Goal: Task Accomplishment & Management: Complete application form

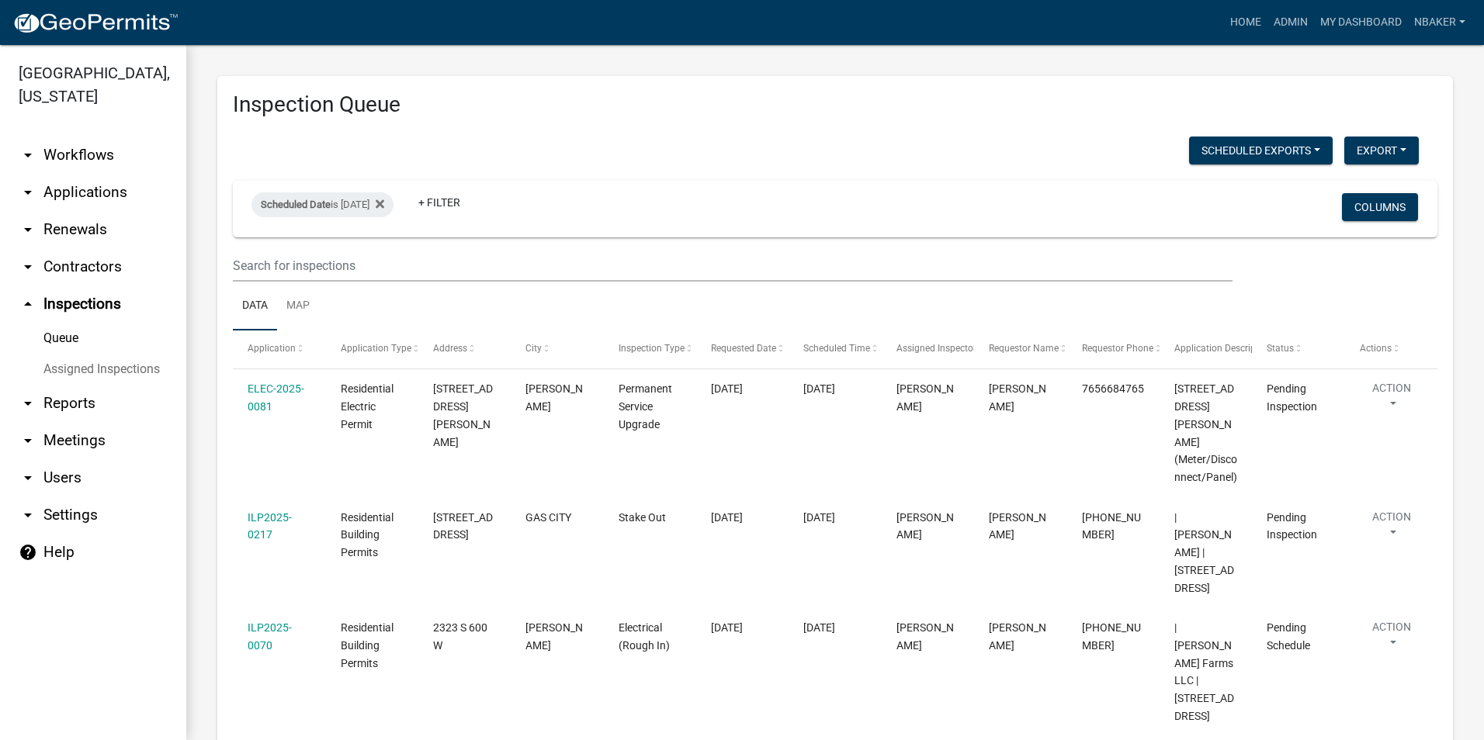
click at [85, 174] on link "arrow_drop_down Applications" at bounding box center [93, 192] width 186 height 37
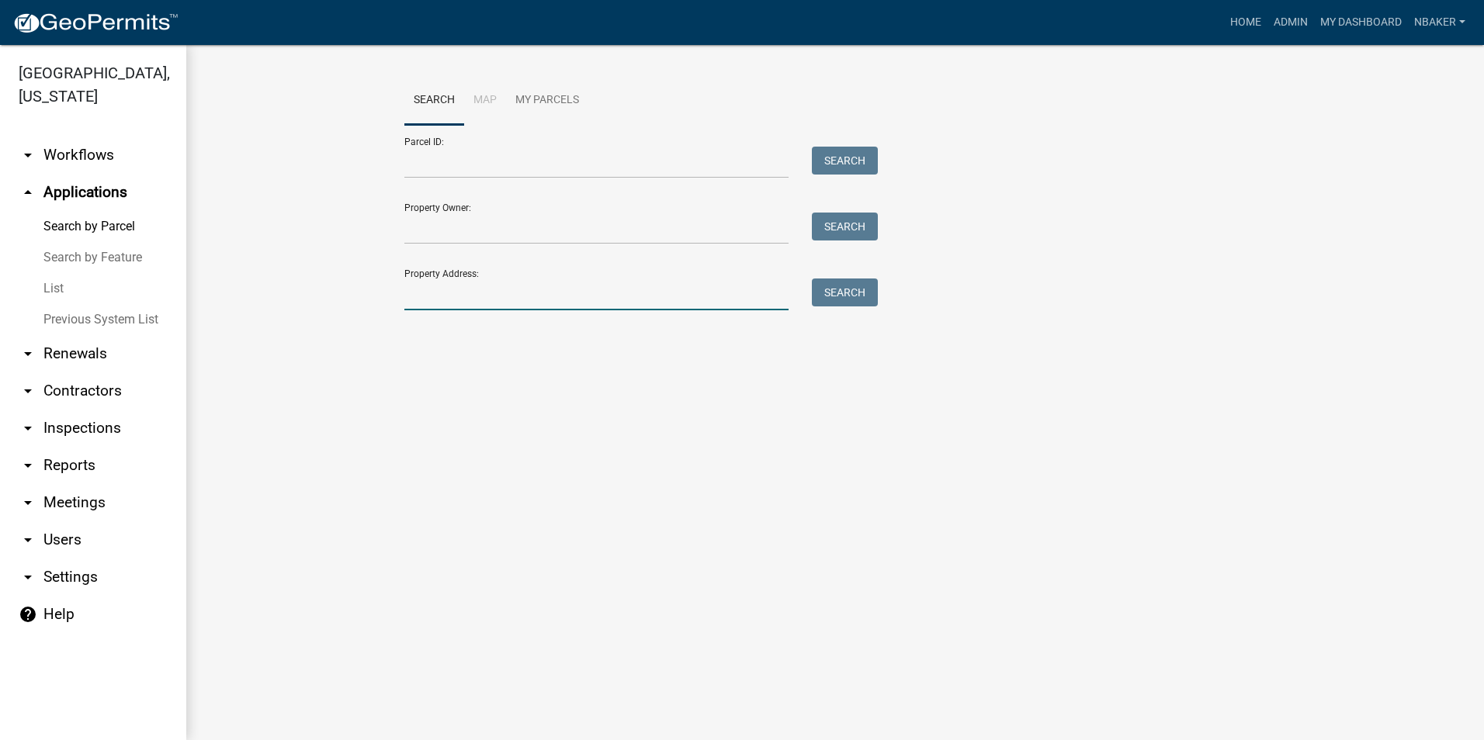
click at [500, 295] on input "Property Address:" at bounding box center [596, 295] width 384 height 32
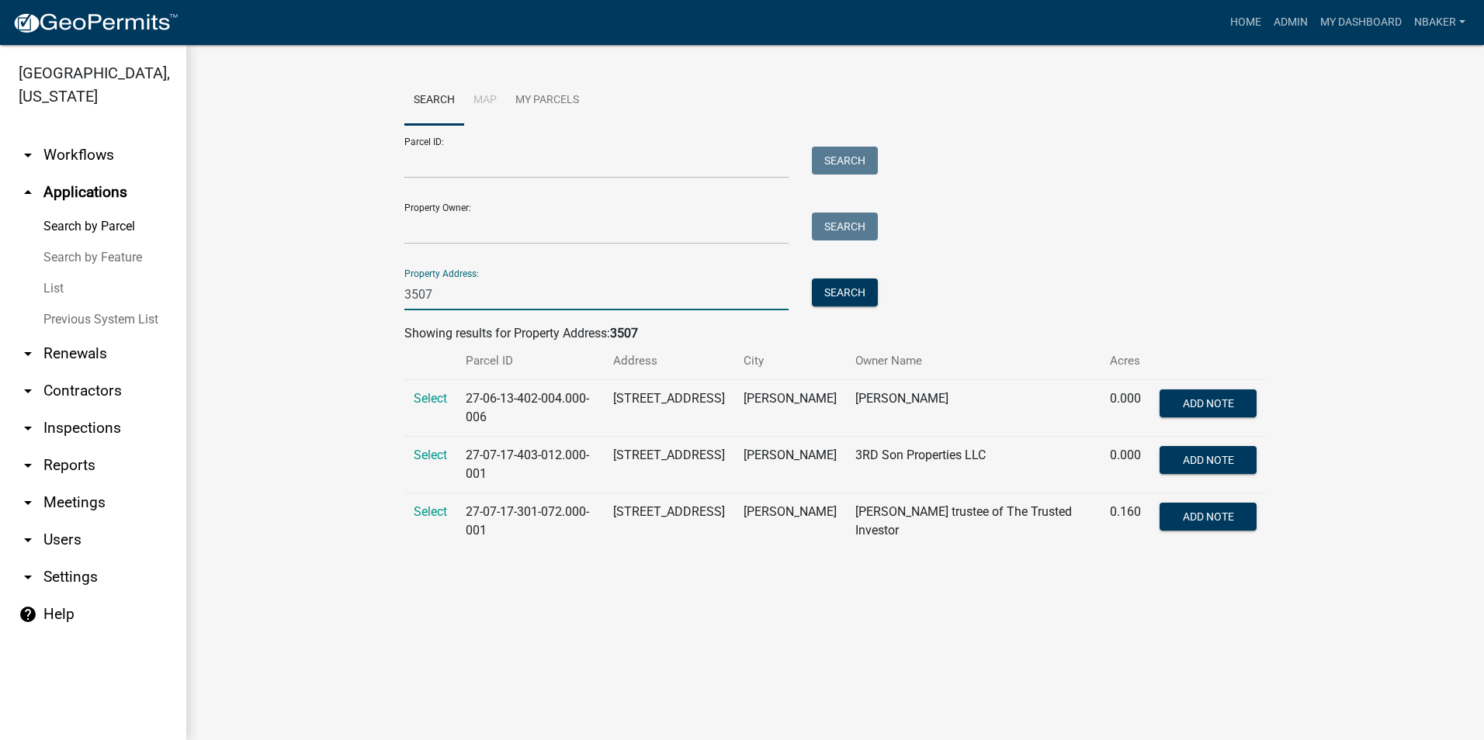
type input "3507 s allegheny"
click at [412, 510] on td "Select" at bounding box center [430, 522] width 52 height 57
click at [432, 515] on span "Select" at bounding box center [430, 512] width 33 height 15
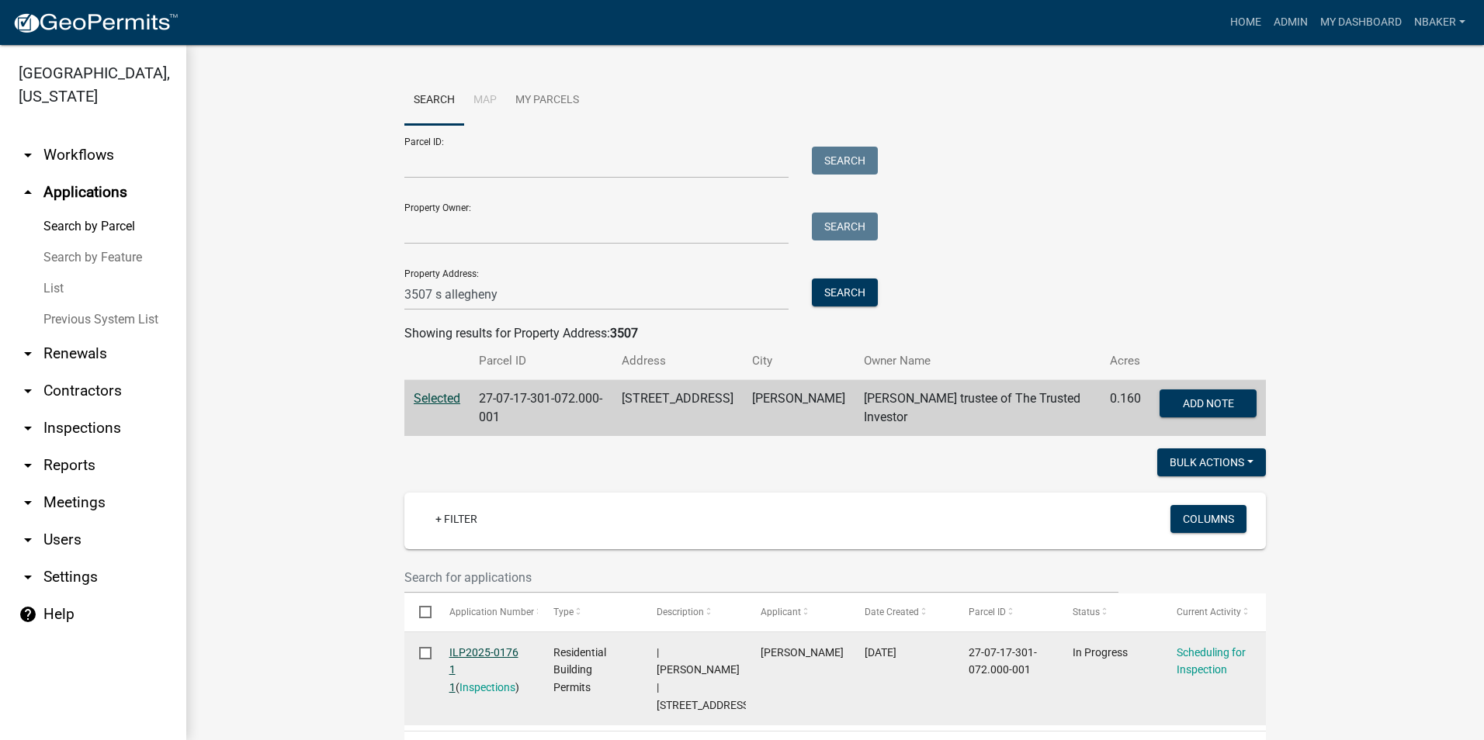
click at [497, 649] on link "ILP2025-0176 1 1" at bounding box center [483, 671] width 69 height 48
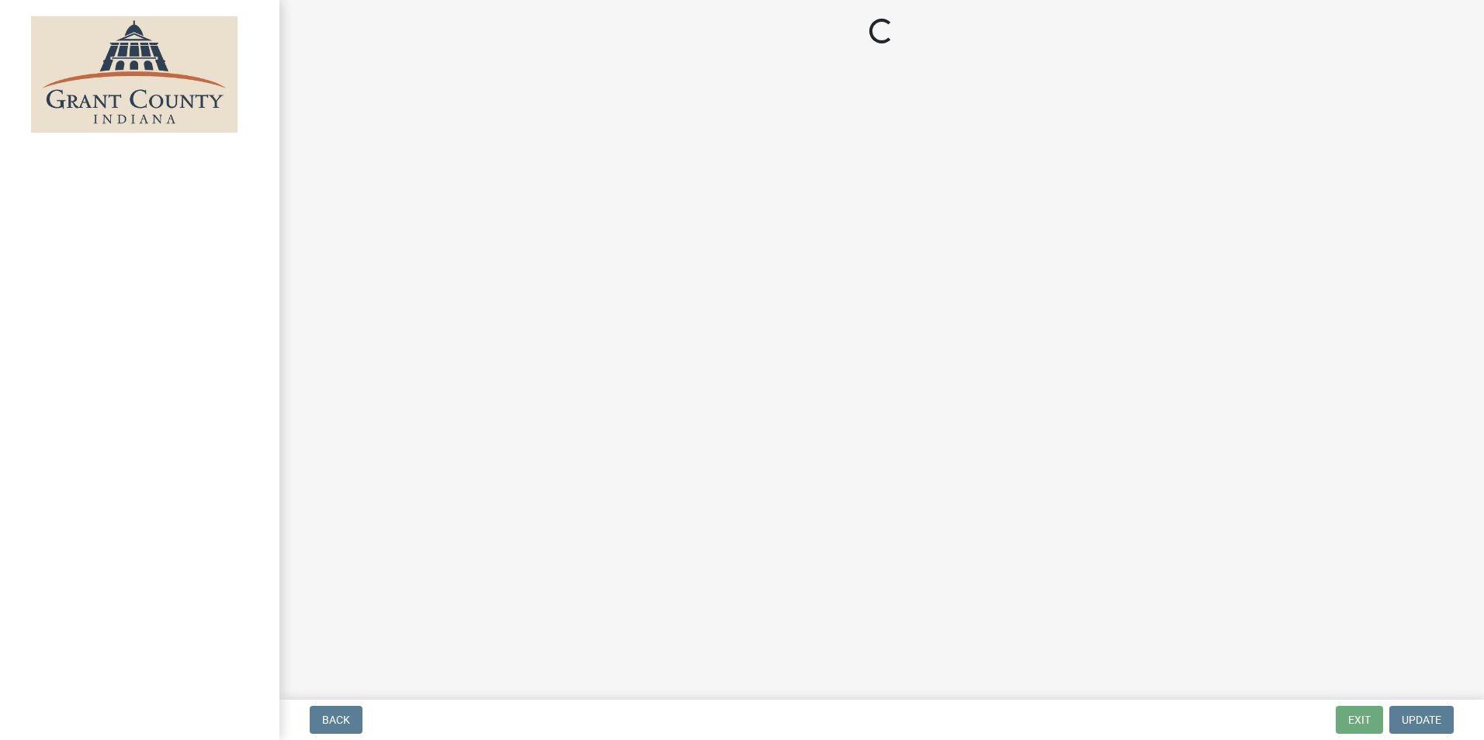
select select "d7f9a44a-d2ea-4d3c-83b3-1aa71c950bd5"
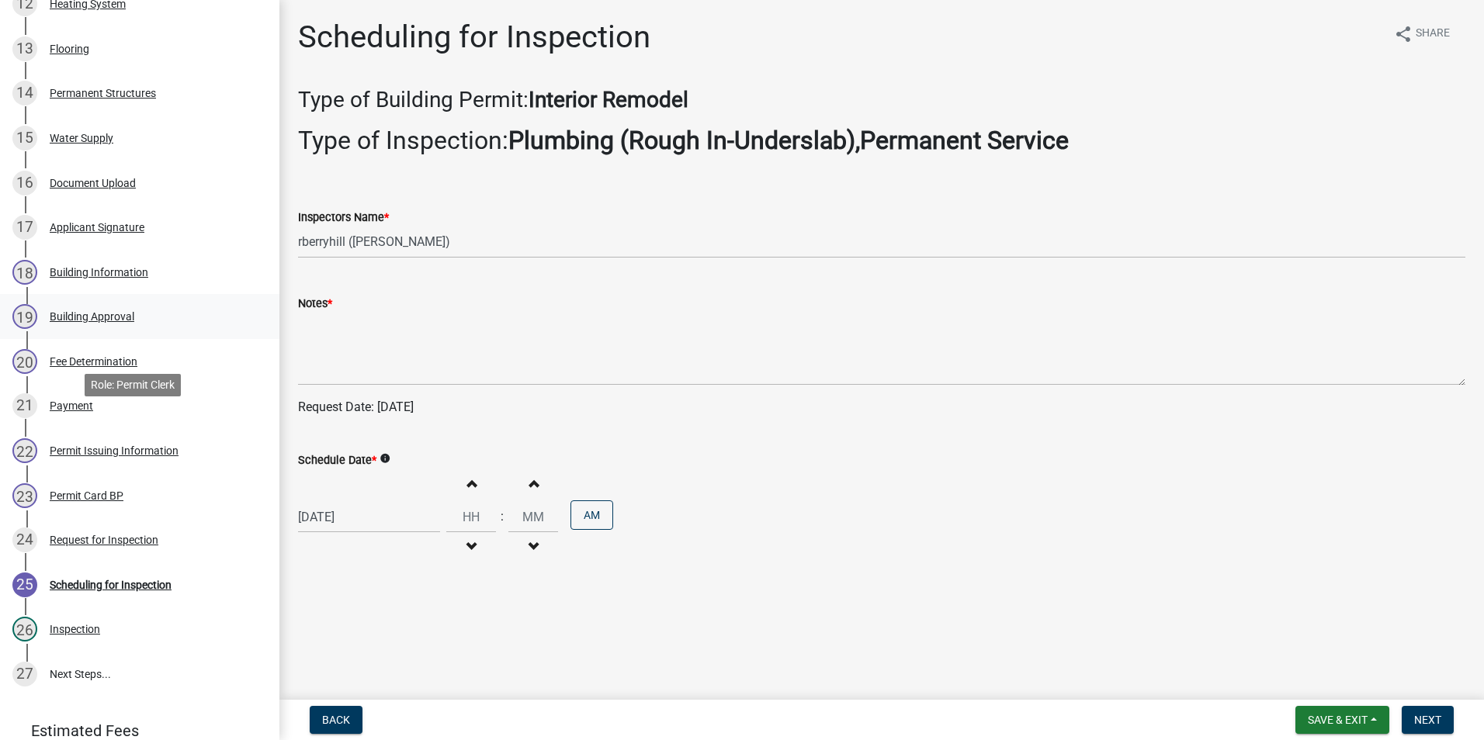
scroll to position [911, 0]
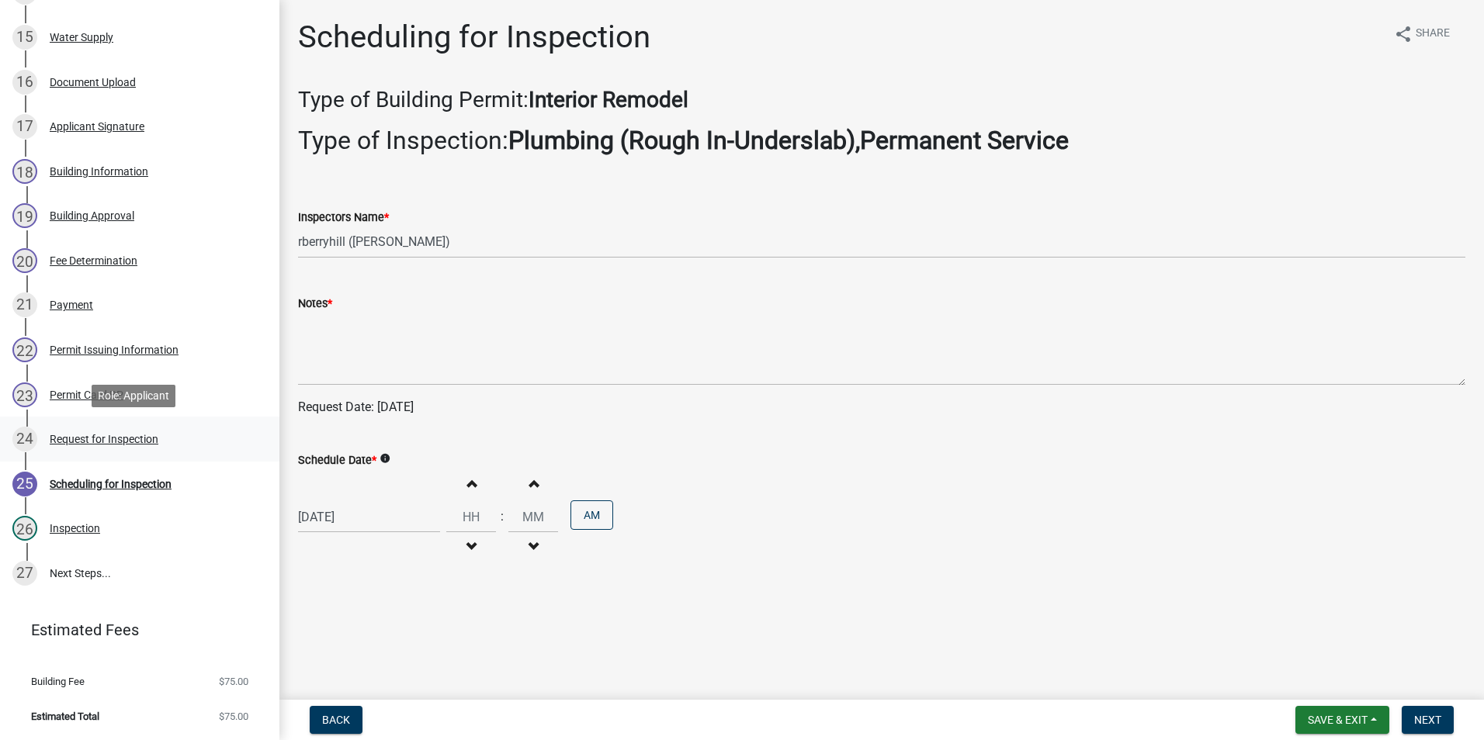
click at [147, 432] on div "24 Request for Inspection" at bounding box center [133, 439] width 242 height 25
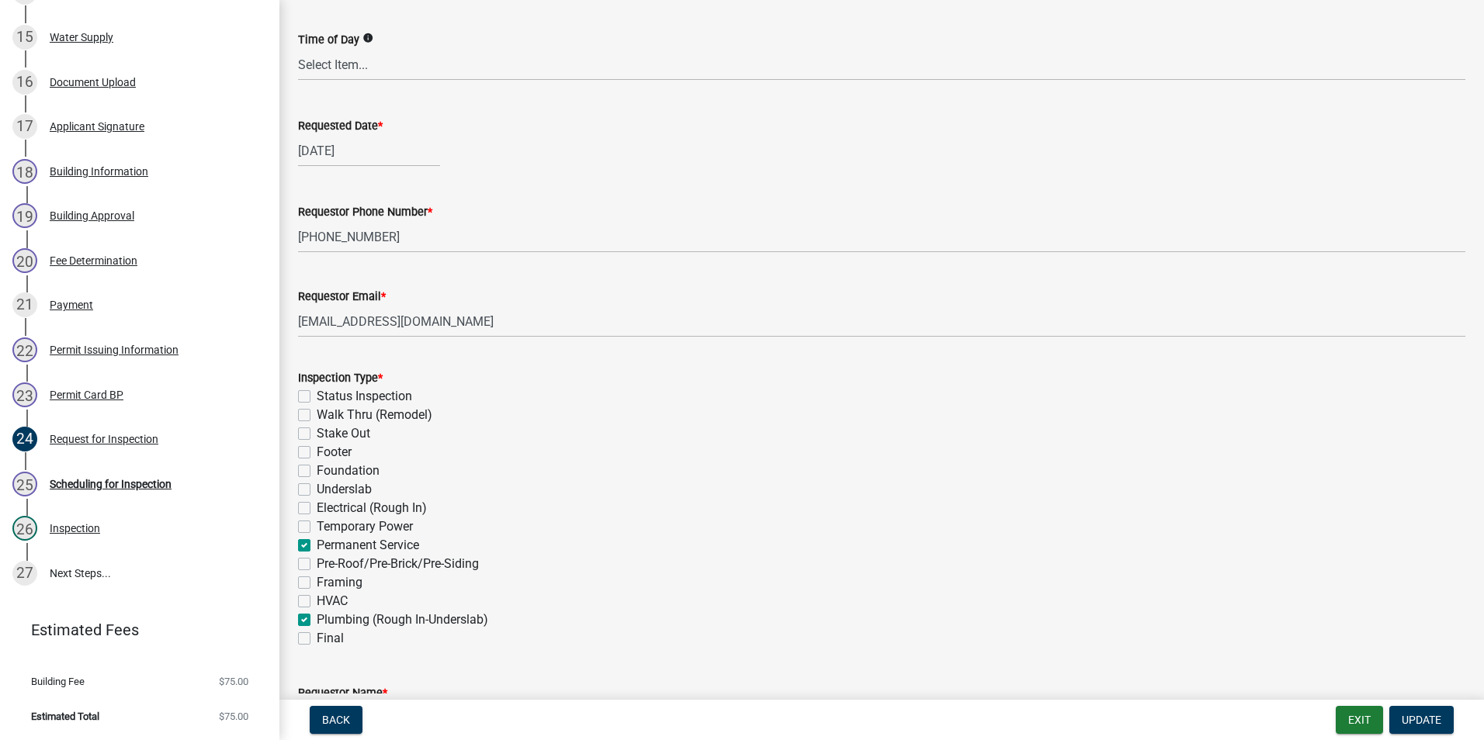
scroll to position [233, 0]
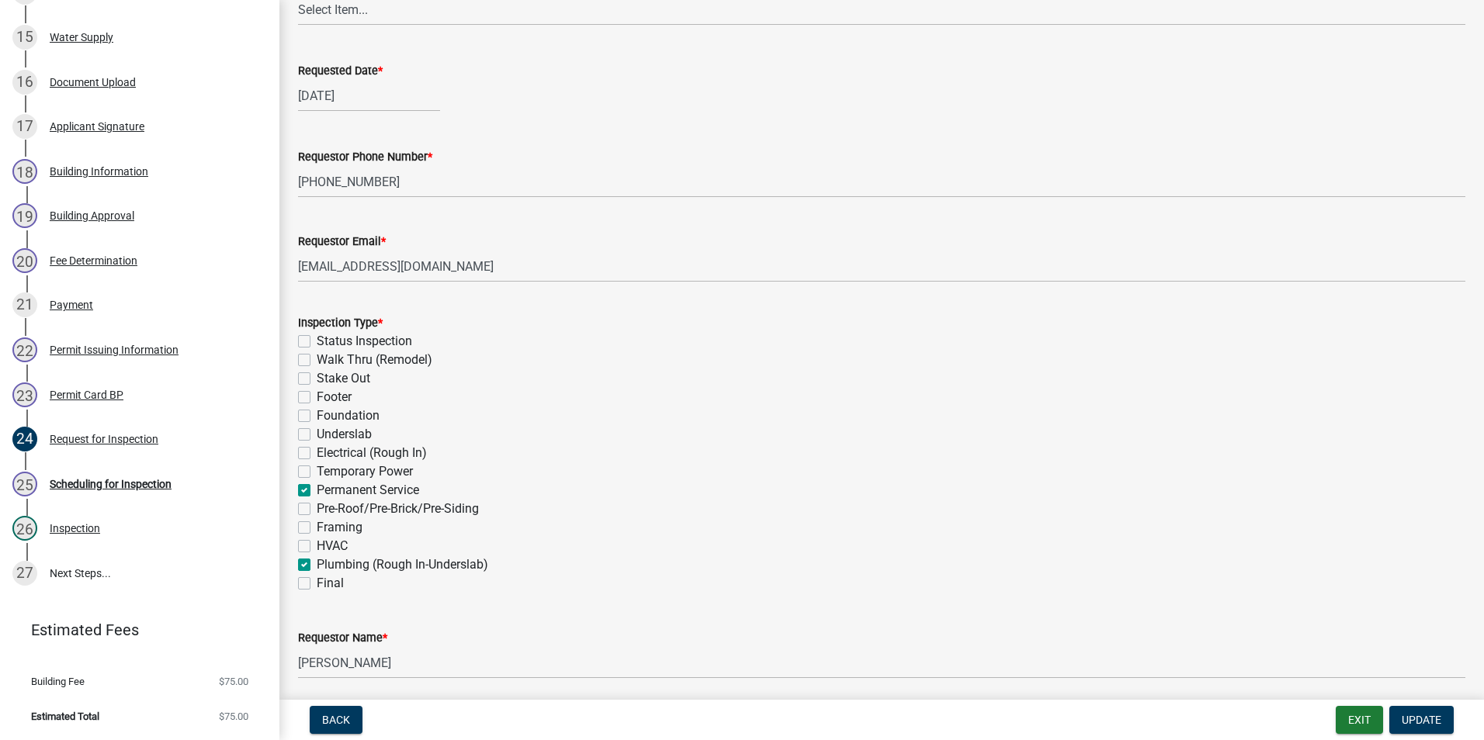
click at [317, 564] on label "Plumbing (Rough In-Underslab)" at bounding box center [403, 565] width 172 height 19
click at [317, 564] on input "Plumbing (Rough In-Underslab)" at bounding box center [322, 561] width 10 height 10
checkbox input "false"
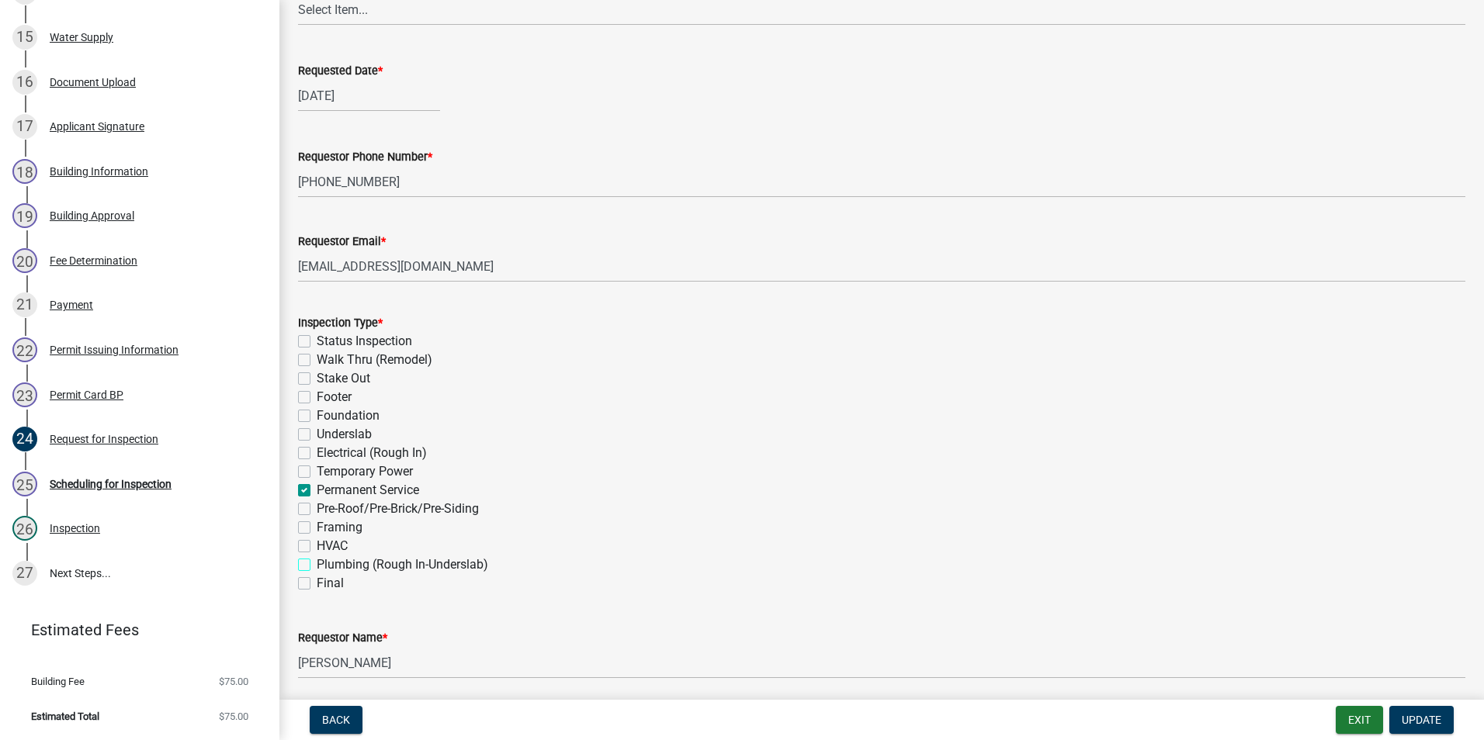
checkbox input "false"
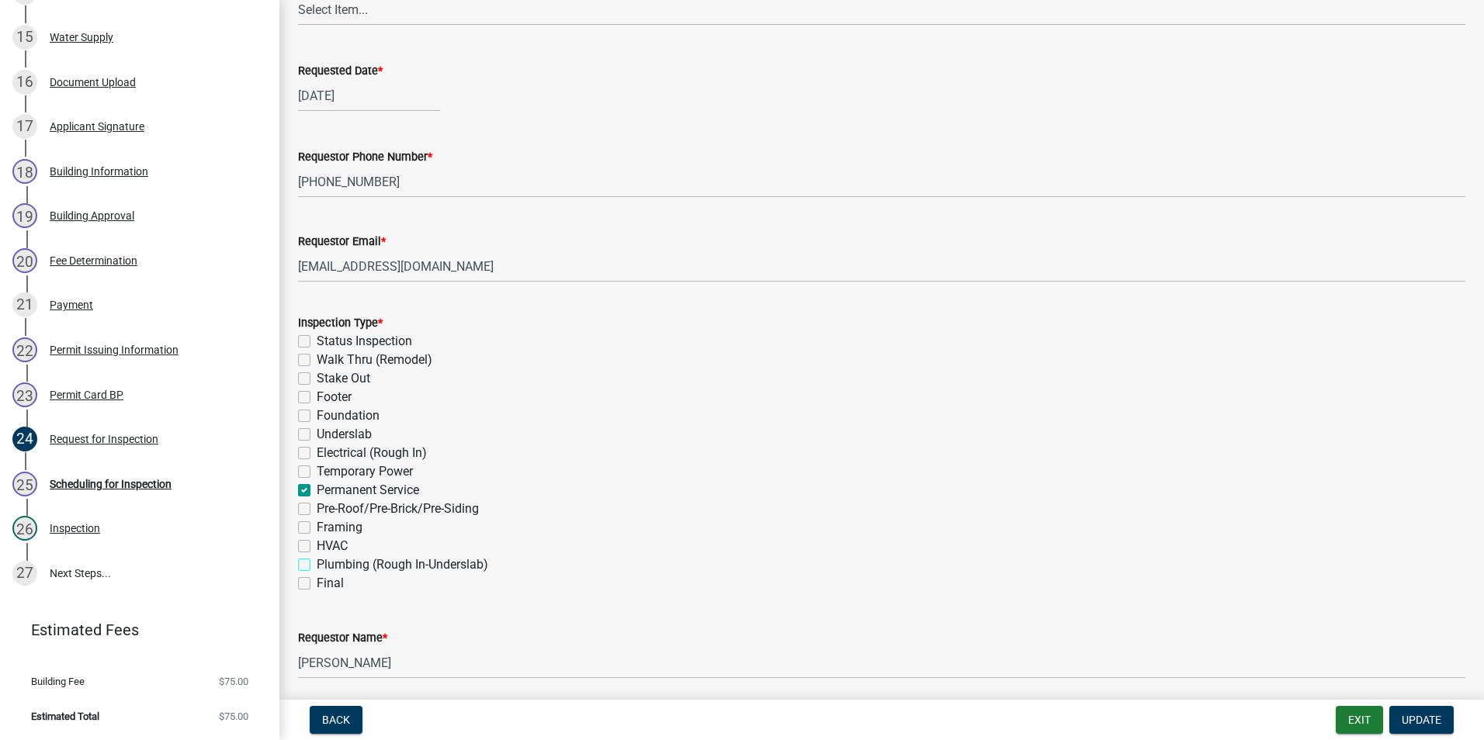
checkbox input "false"
checkbox input "true"
checkbox input "false"
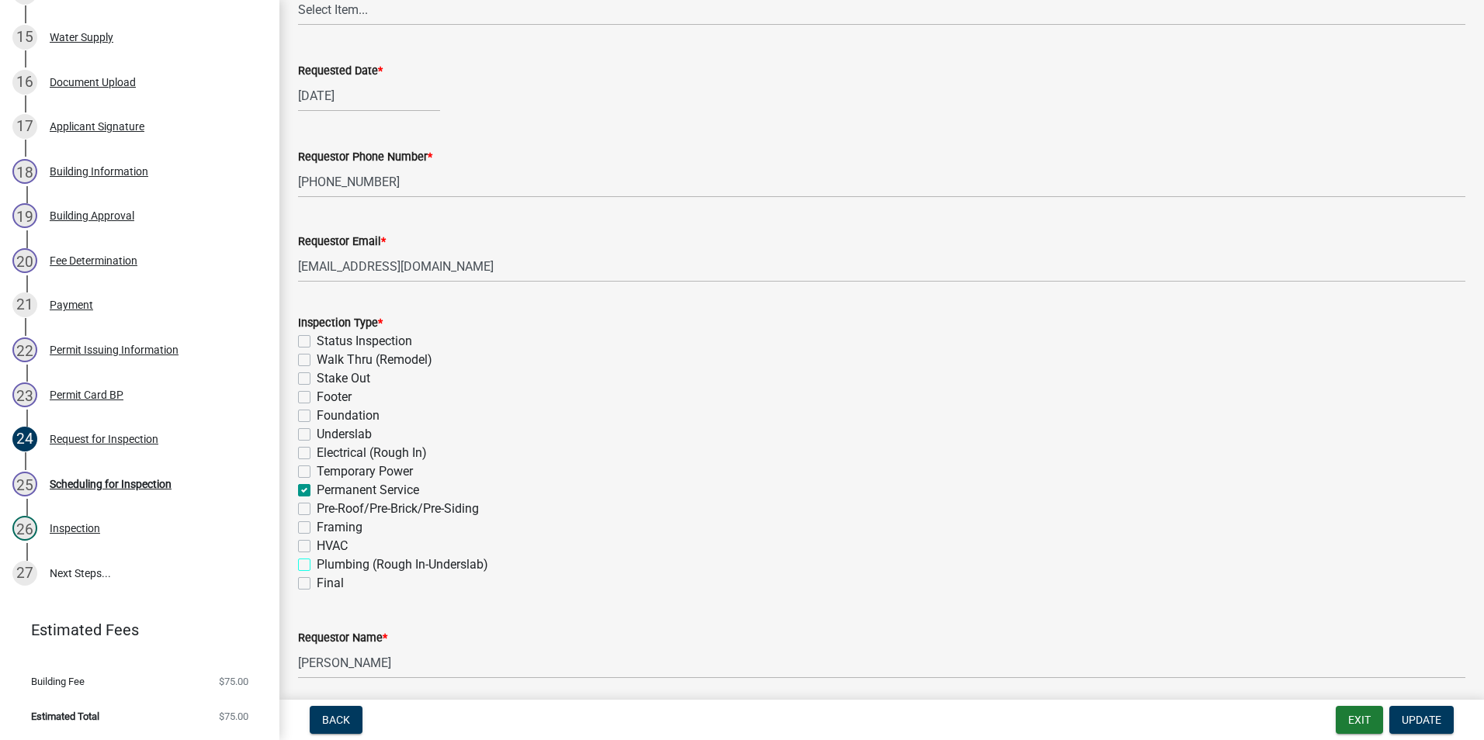
checkbox input "false"
click at [1441, 719] on span "Update" at bounding box center [1422, 720] width 40 height 12
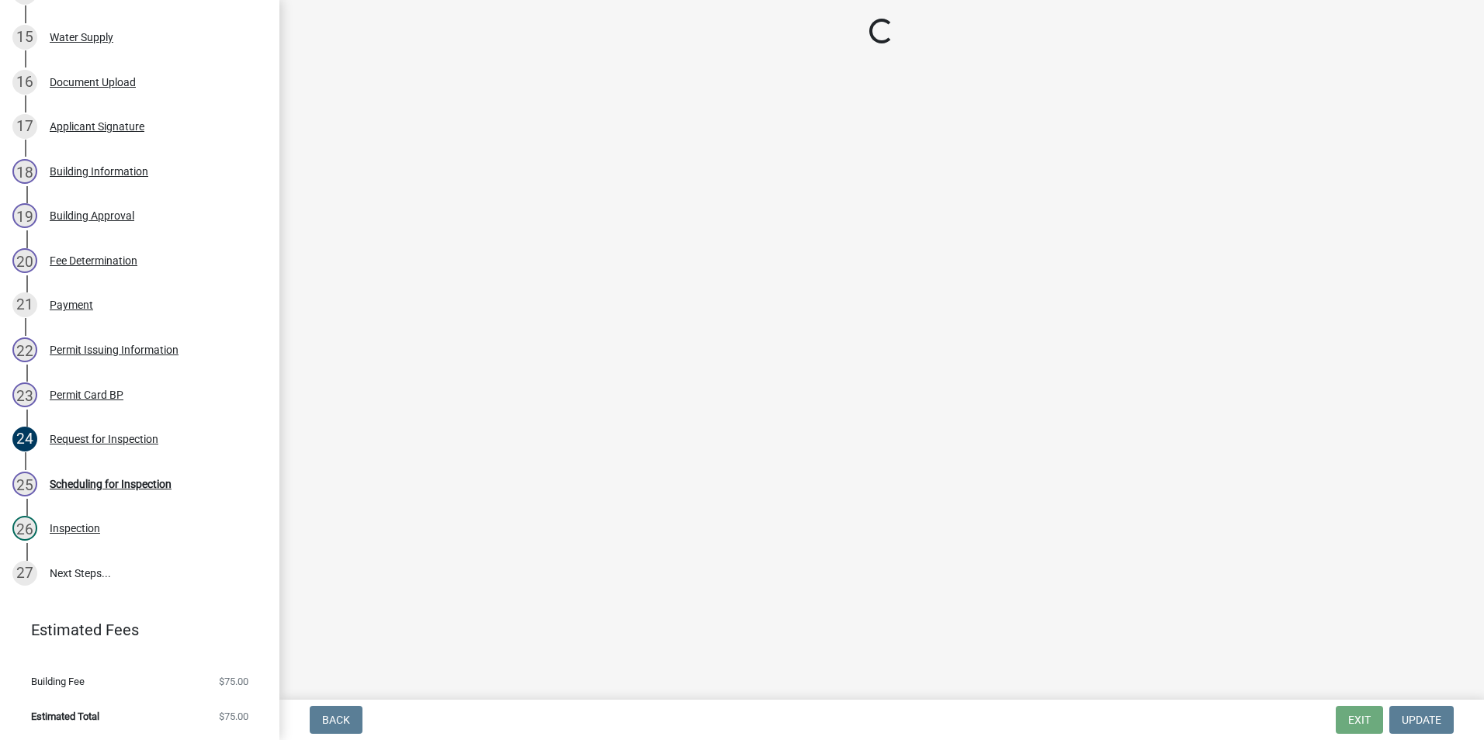
select select "d7f9a44a-d2ea-4d3c-83b3-1aa71c950bd5"
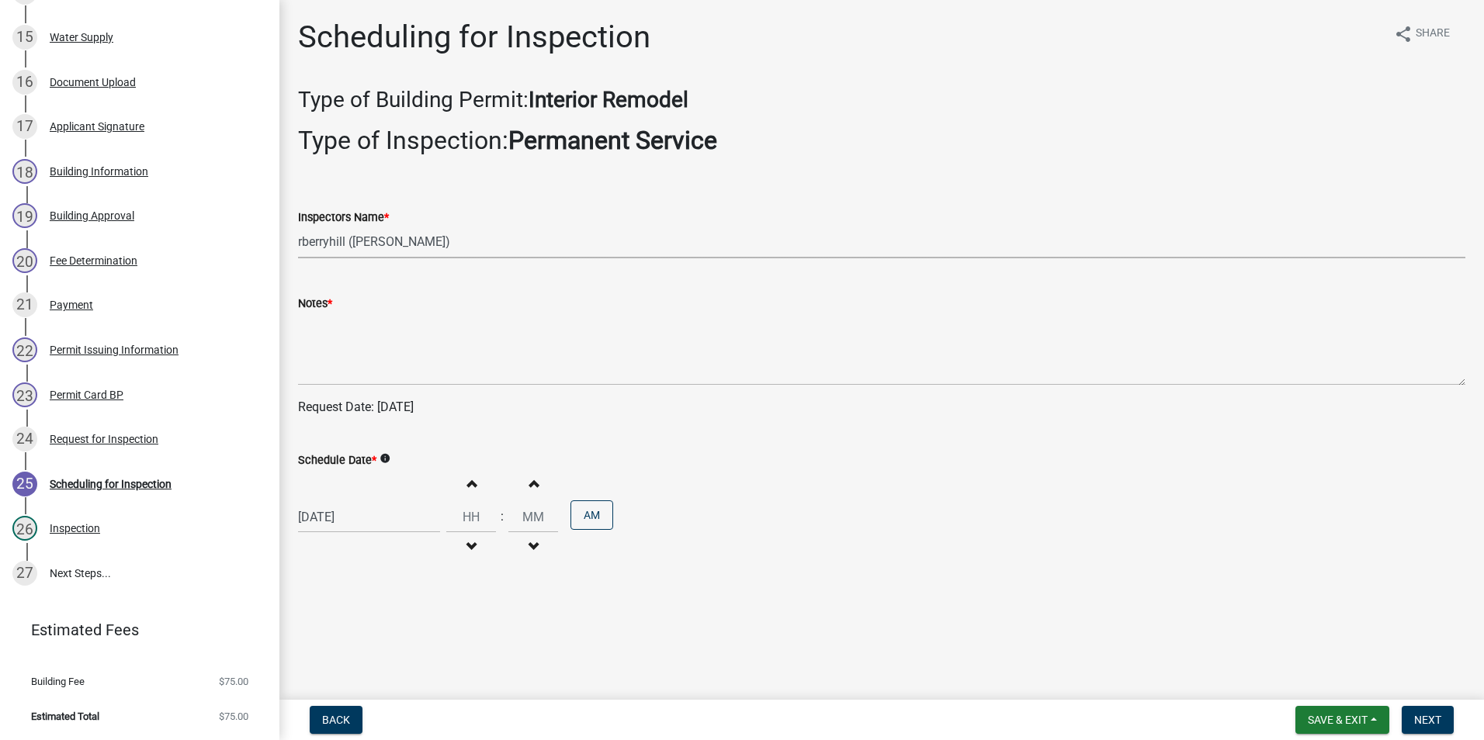
click at [394, 231] on select "Select Item... rberryhill ([PERSON_NAME]) [PERSON_NAME] ([PERSON_NAME]) BBenefi…" at bounding box center [881, 243] width 1167 height 32
click at [298, 227] on select "Select Item... rberryhill ([PERSON_NAME]) [PERSON_NAME] ([PERSON_NAME]) BBenefi…" at bounding box center [881, 243] width 1167 height 32
select select "8"
select select "2025"
click at [391, 512] on div "[DATE] [PERSON_NAME] Apr May Jun [DATE] Aug Sep Oct Nov [DATE] 1526 1527 1528 1…" at bounding box center [369, 517] width 142 height 32
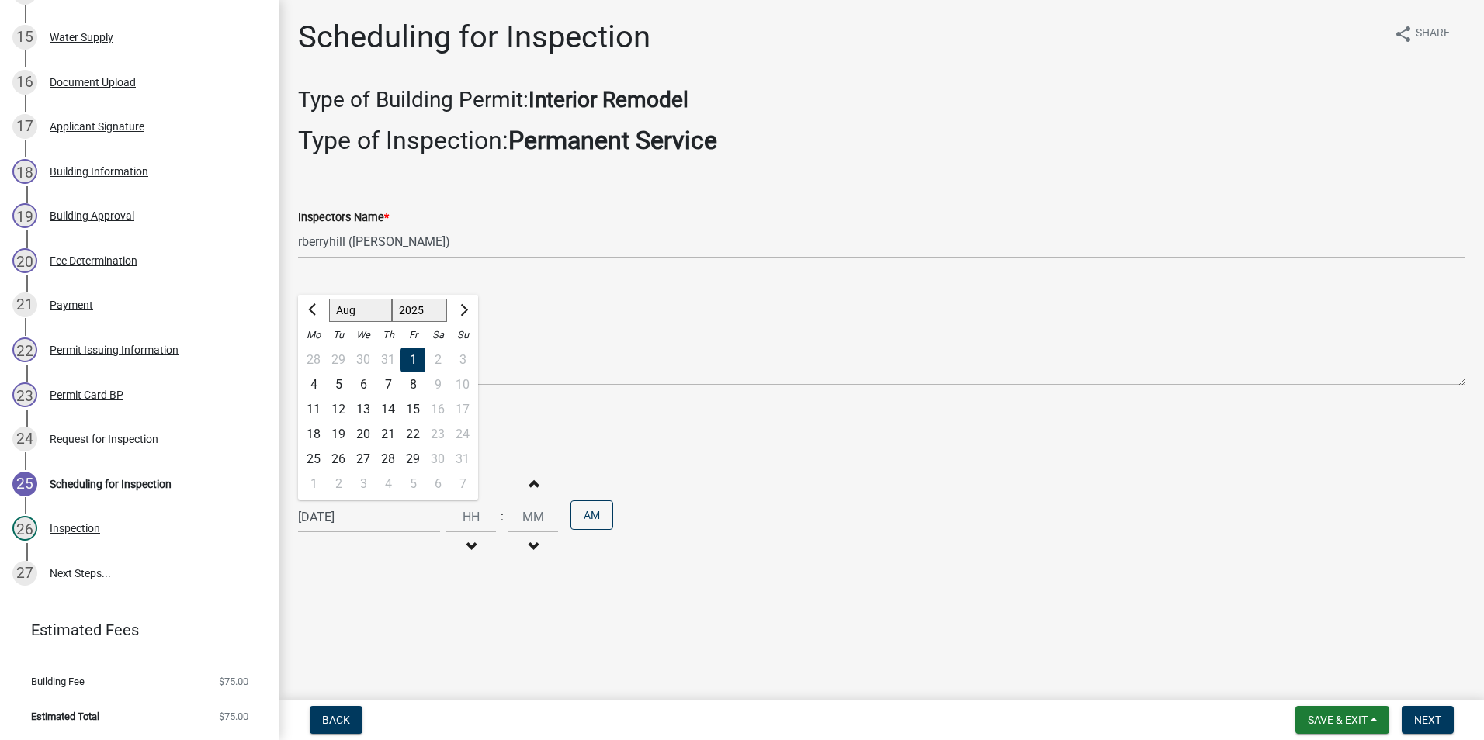
click at [368, 438] on div "20" at bounding box center [363, 434] width 25 height 25
type input "[DATE]"
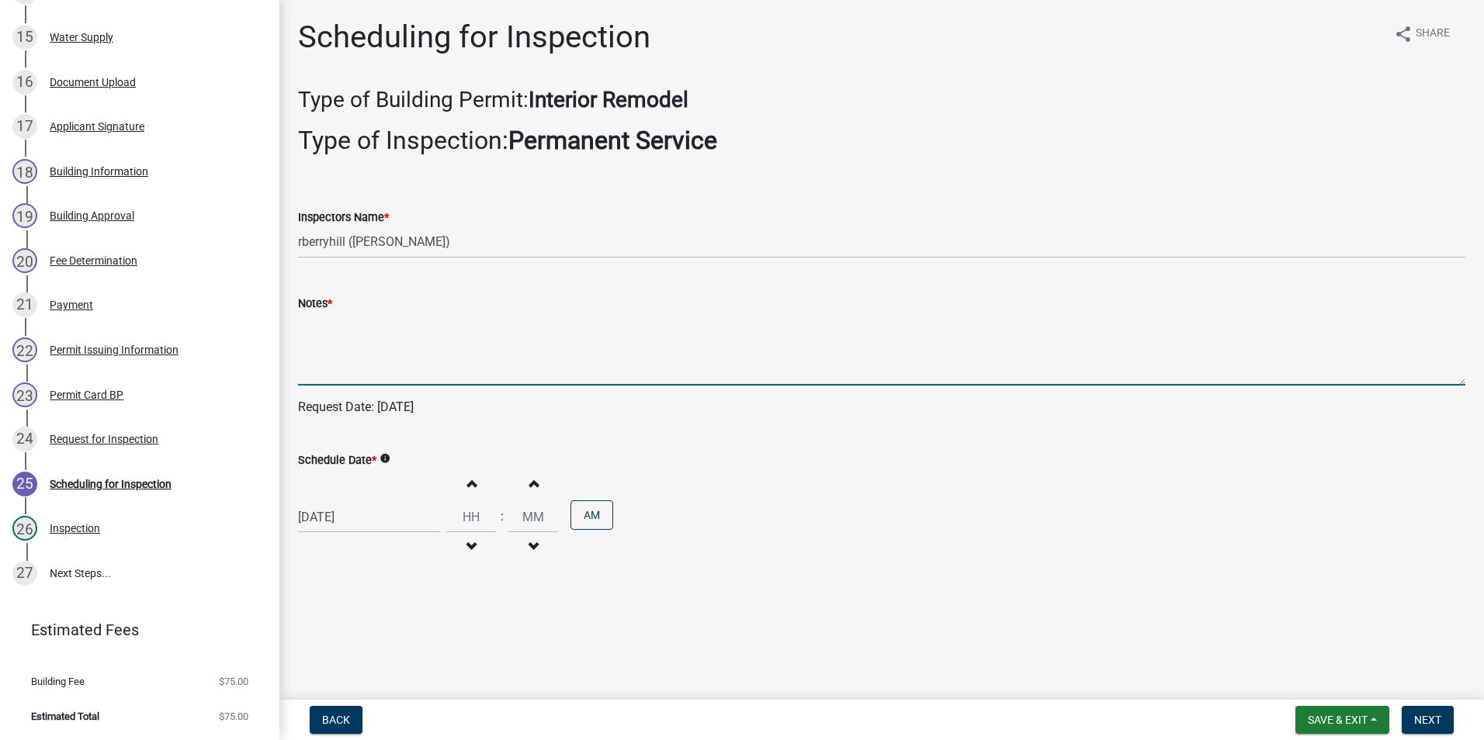
click at [391, 332] on textarea "Notes *" at bounding box center [881, 349] width 1167 height 73
type textarea "P"
type textarea "PREFER [DATE] MORNING; CALL BEFORE"
click at [630, 308] on div "Notes *" at bounding box center [881, 303] width 1167 height 19
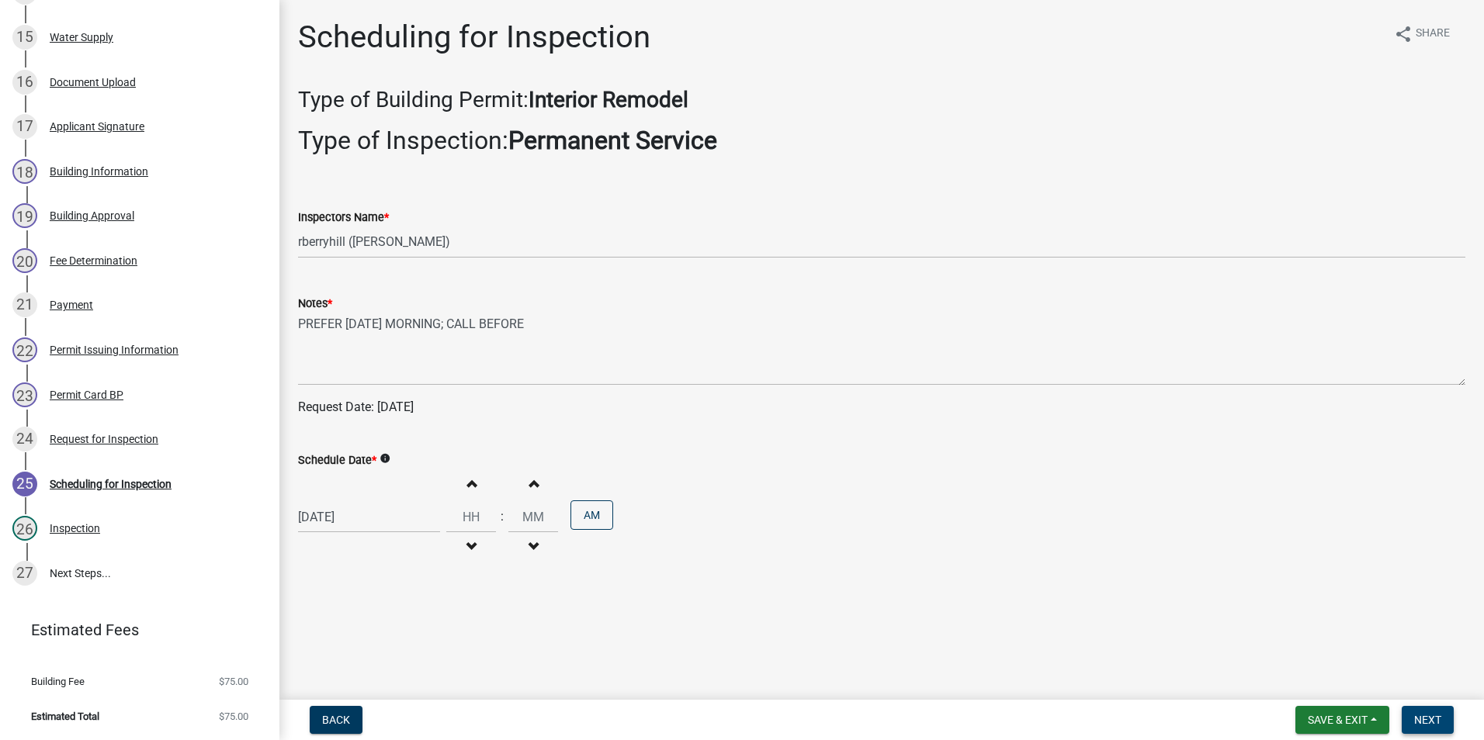
click at [1445, 711] on button "Next" at bounding box center [1428, 720] width 52 height 28
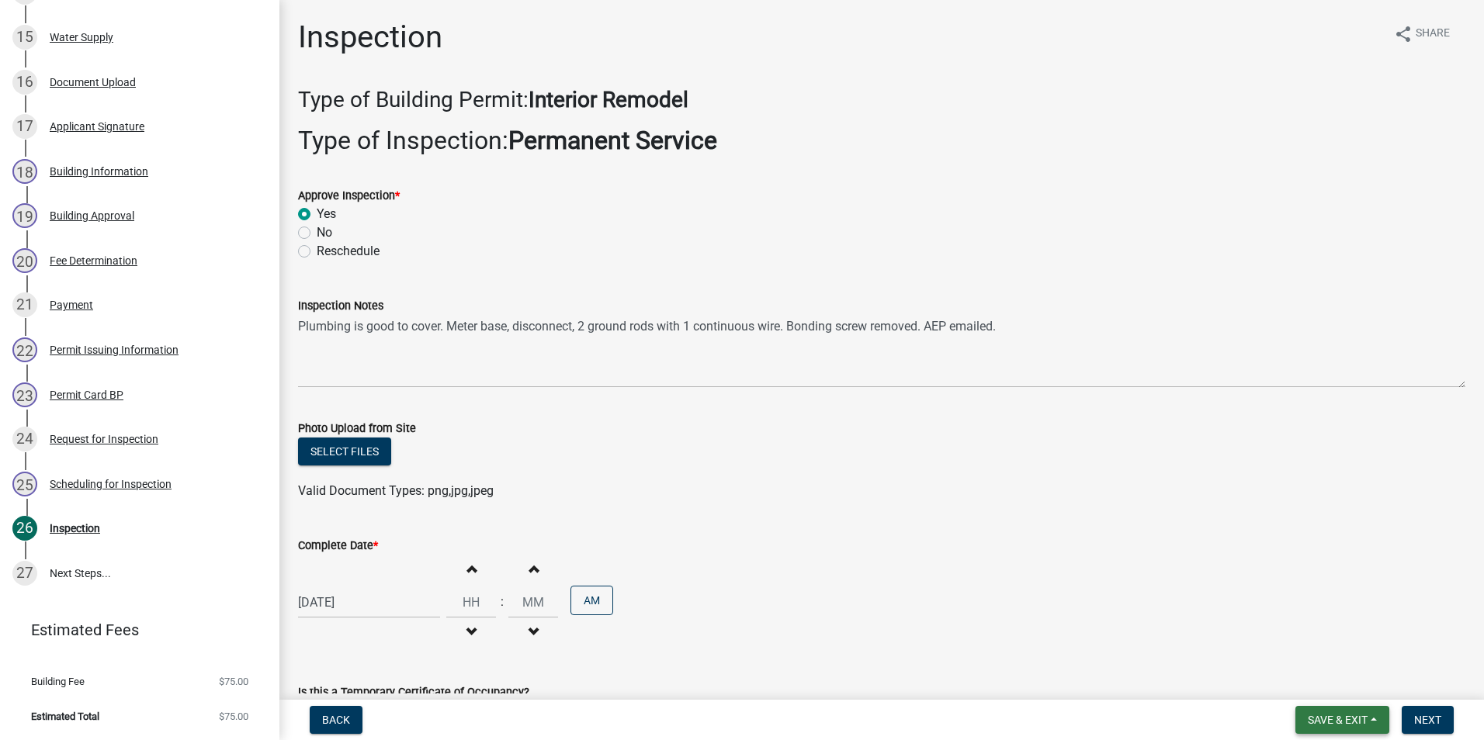
drag, startPoint x: 1334, startPoint y: 712, endPoint x: 1327, endPoint y: 679, distance: 33.3
click at [1334, 709] on button "Save & Exit" at bounding box center [1342, 720] width 94 height 28
click at [1327, 678] on button "Save & Exit" at bounding box center [1327, 679] width 124 height 37
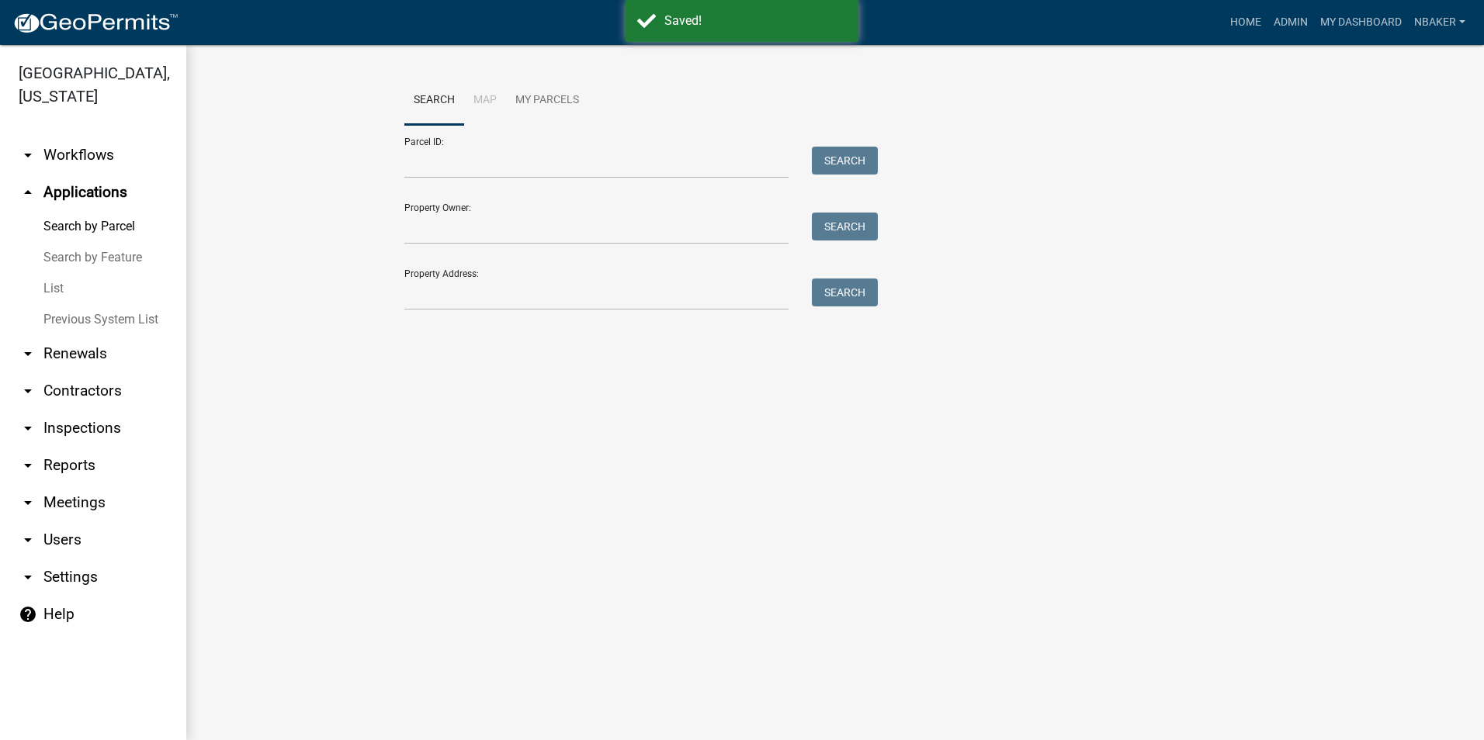
click at [106, 410] on link "arrow_drop_down Inspections" at bounding box center [93, 428] width 186 height 37
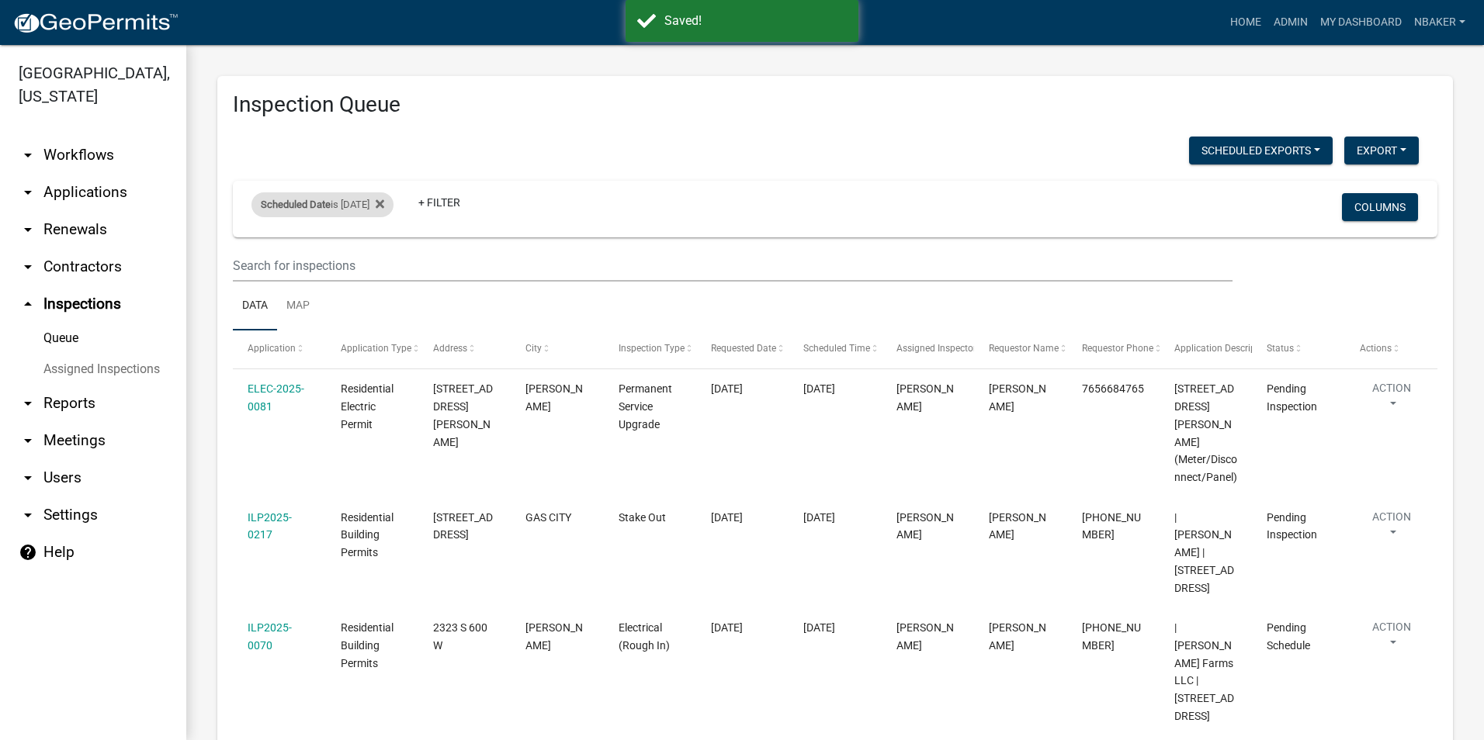
click at [346, 204] on div "Scheduled Date is [DATE]" at bounding box center [322, 204] width 142 height 25
click at [387, 263] on input "[DATE]" at bounding box center [336, 263] width 109 height 32
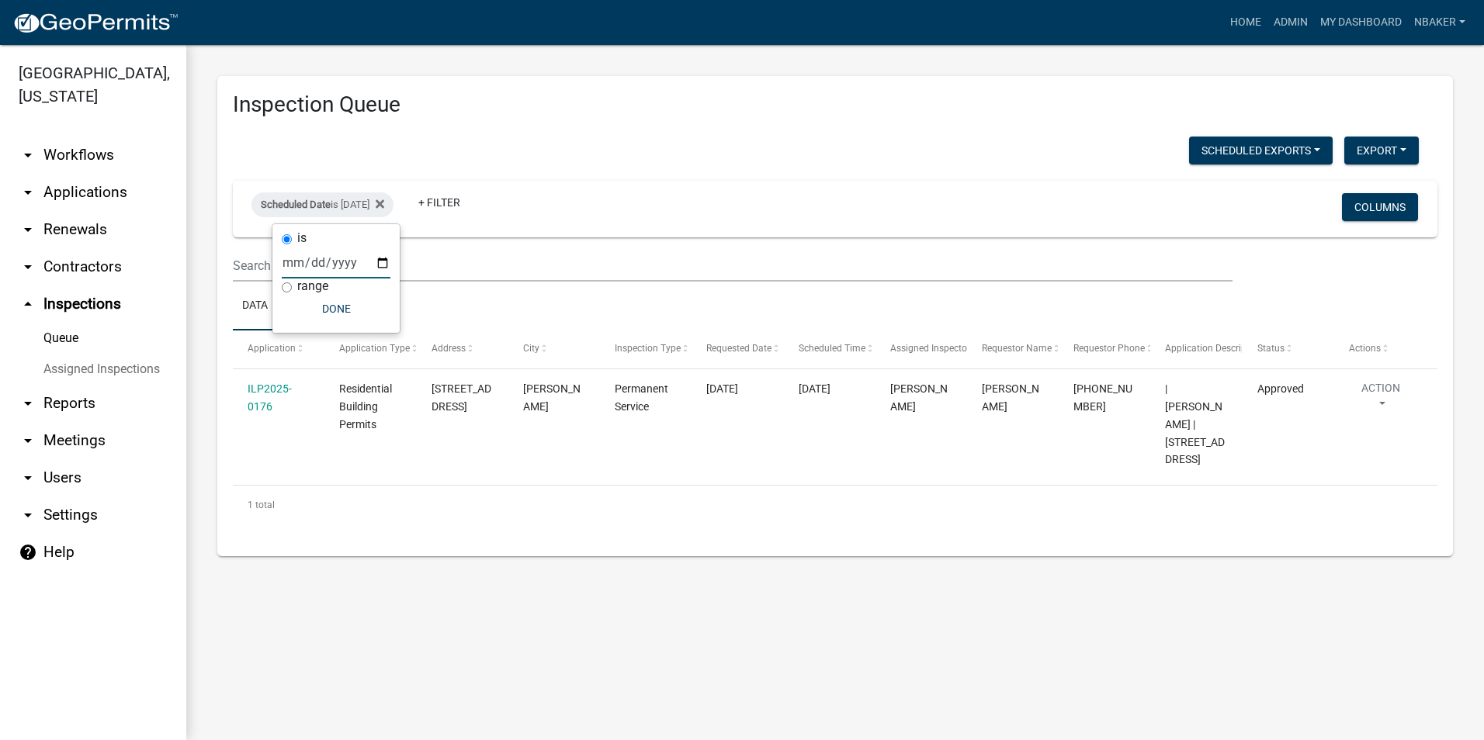
click at [381, 263] on input "[DATE]" at bounding box center [336, 263] width 109 height 32
type input "[DATE]"
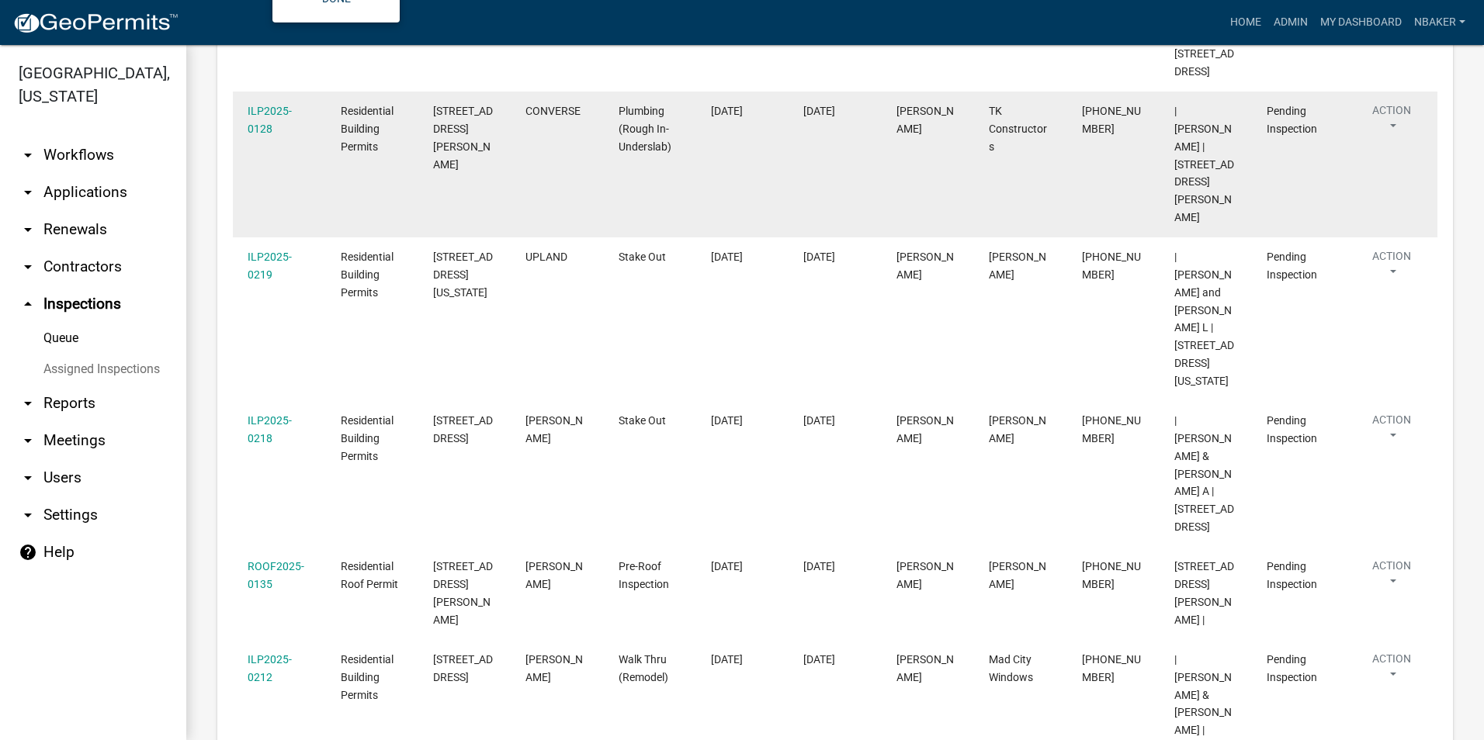
scroll to position [792, 0]
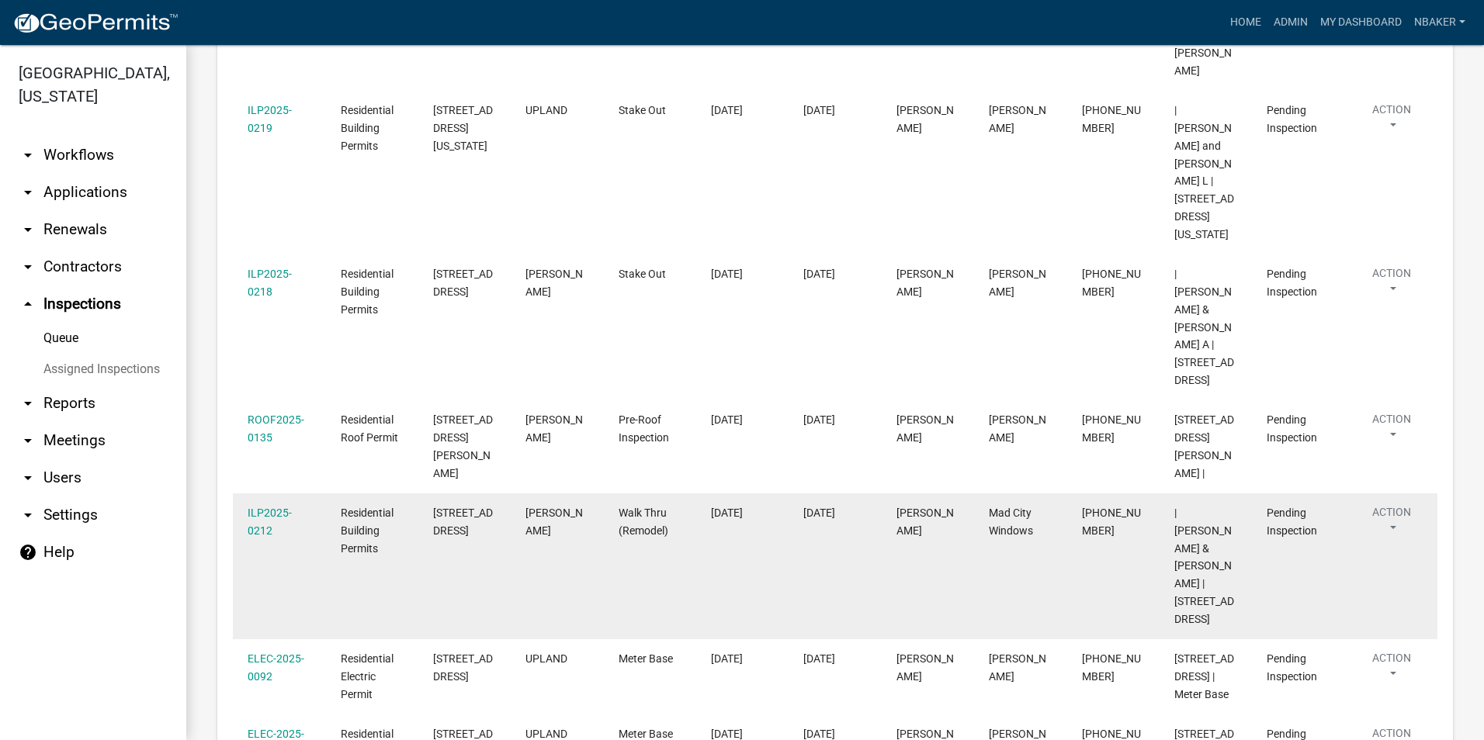
drag, startPoint x: 367, startPoint y: 325, endPoint x: 369, endPoint y: 333, distance: 7.9
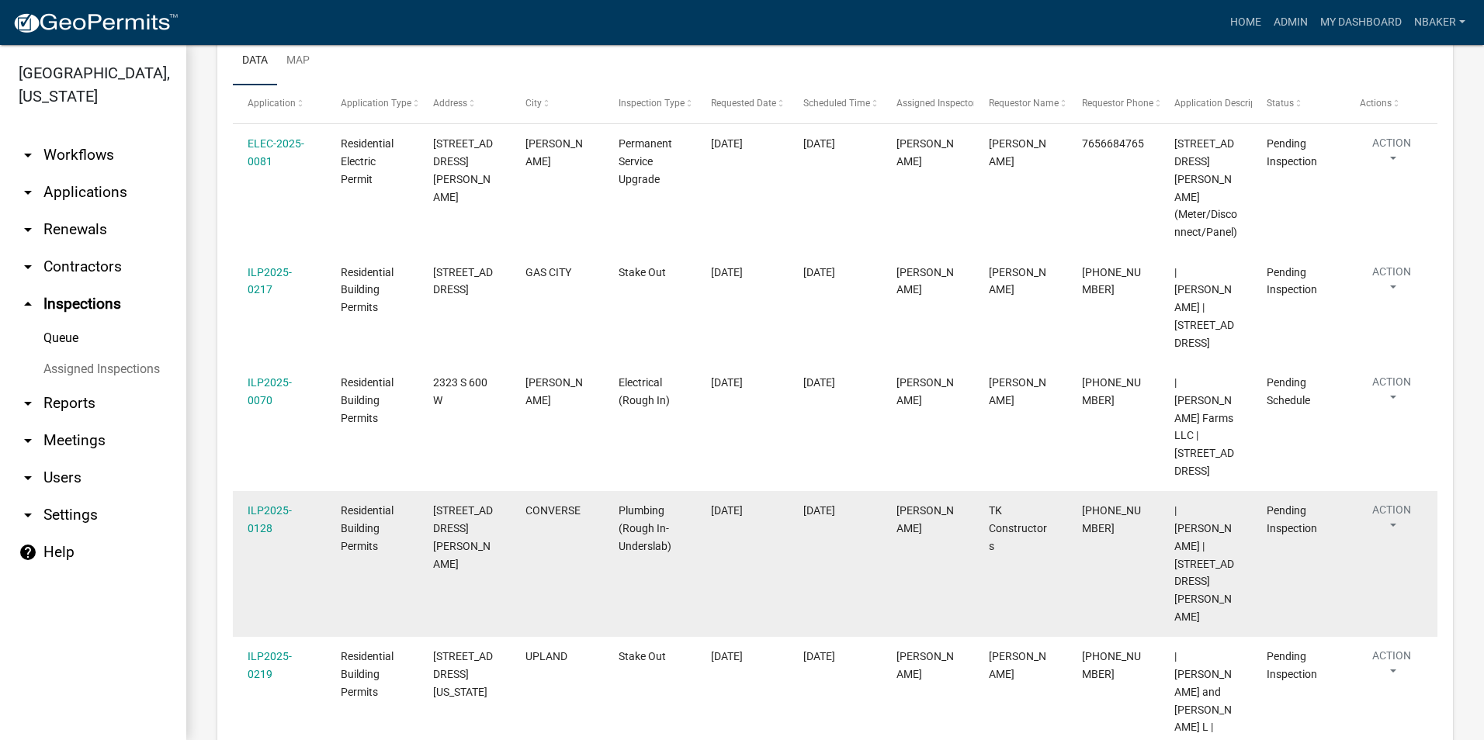
scroll to position [0, 0]
